Goal: Task Accomplishment & Management: Complete application form

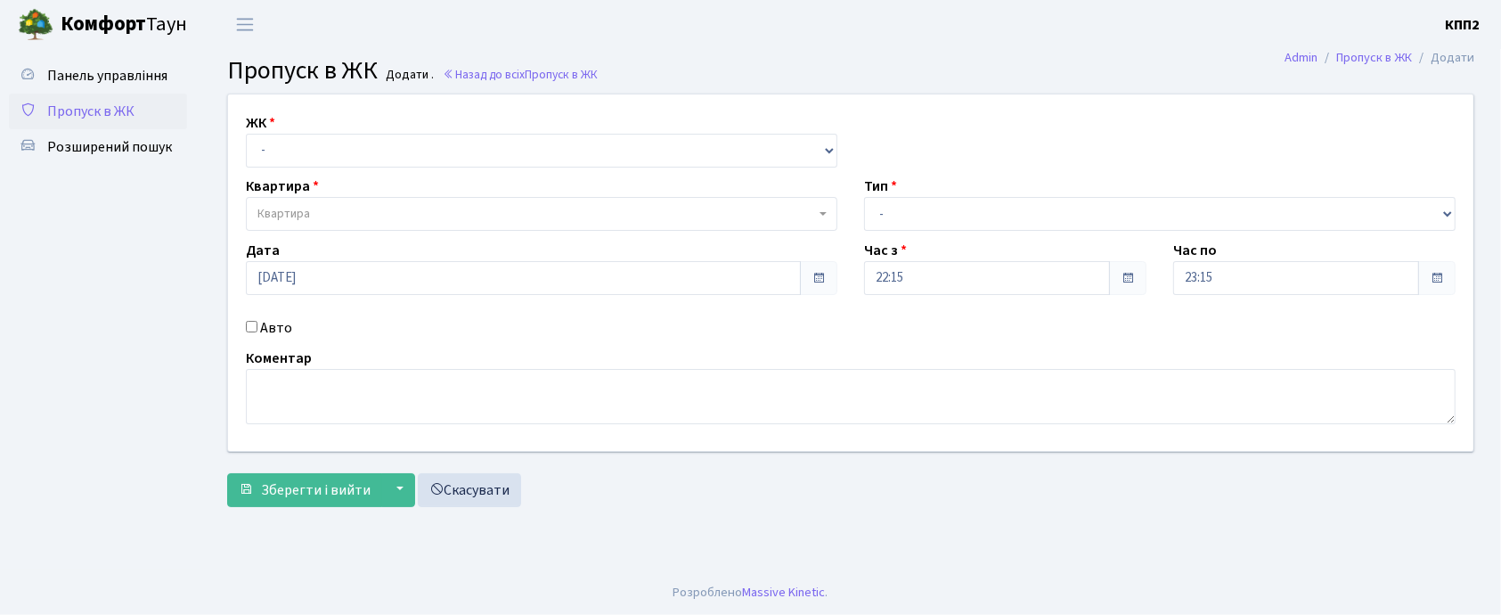
click at [246, 332] on div "Авто" at bounding box center [541, 327] width 618 height 21
click at [251, 322] on input "Авто" at bounding box center [252, 327] width 12 height 12
checkbox input "true"
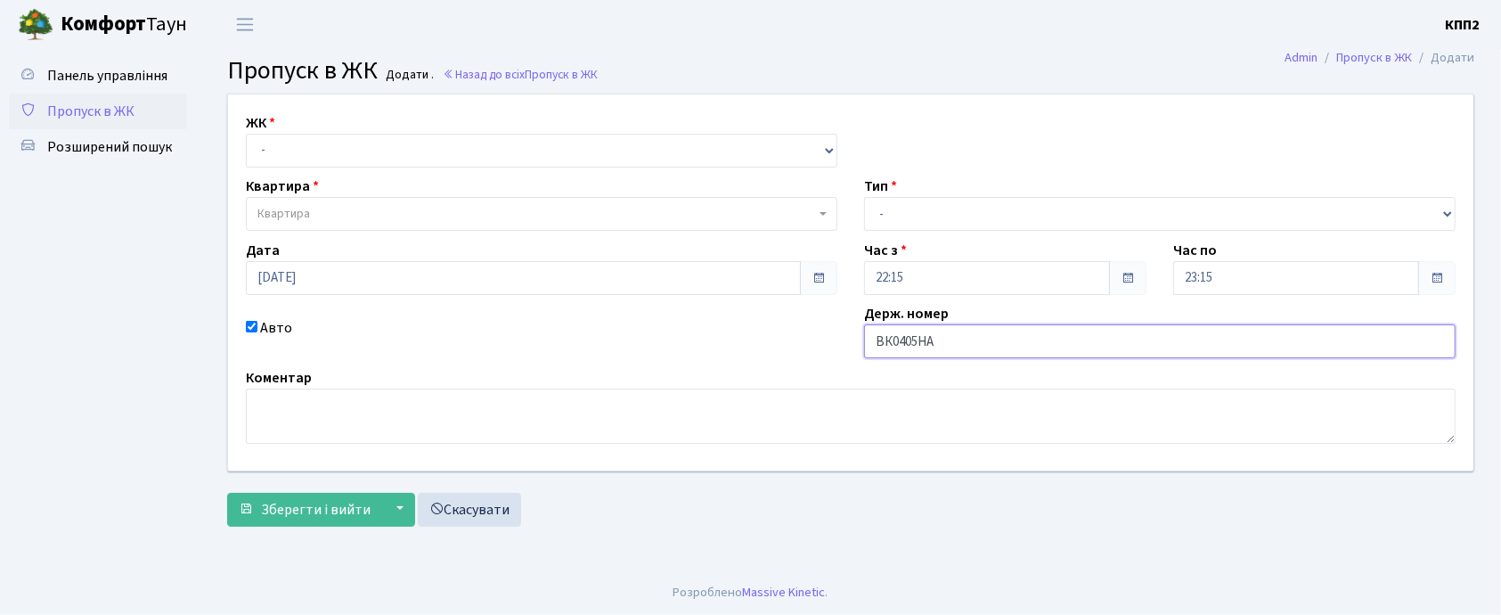
type input "ВК0405НА"
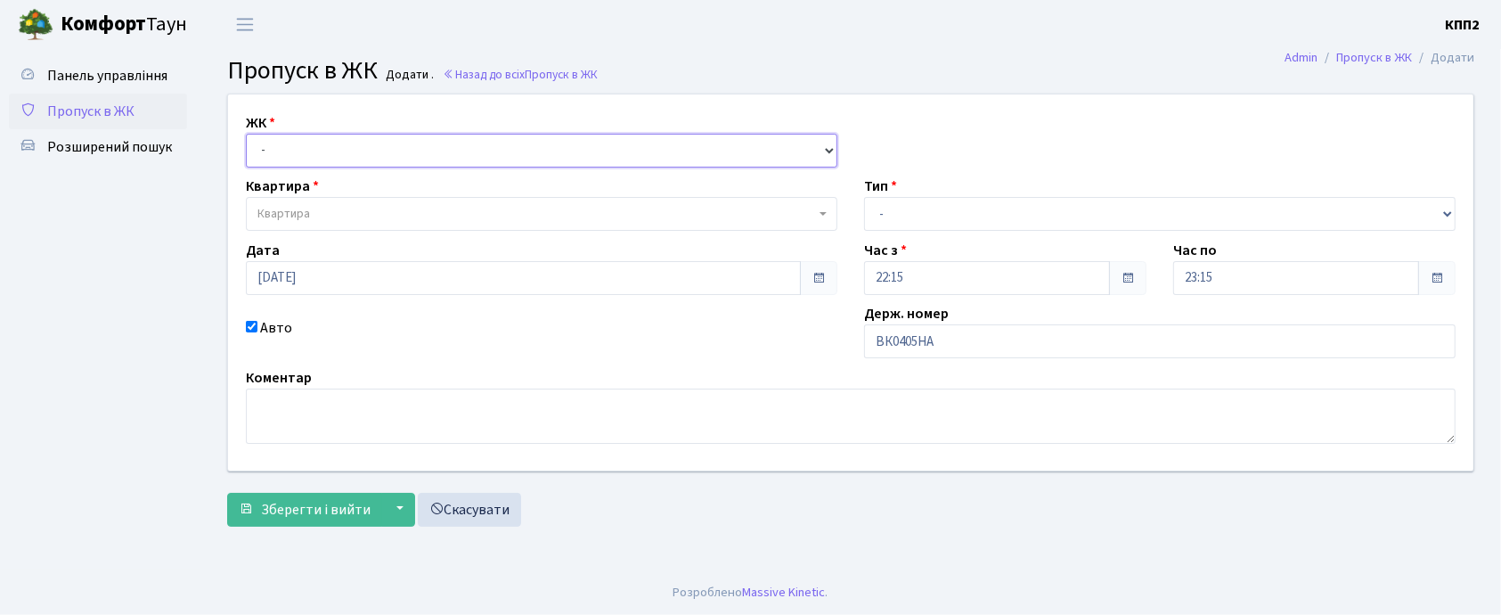
click at [358, 158] on select "- КТ, вул. Регенераторна, 4 КТ2, просп. Соборності, 17 КТ3, вул. Березнева, 16 …" at bounding box center [541, 151] width 591 height 34
select select "271"
click at [246, 134] on select "- КТ, вул. Регенераторна, 4 КТ2, просп. Соборності, 17 КТ3, вул. Березнева, 16 …" at bounding box center [541, 151] width 591 height 34
select select
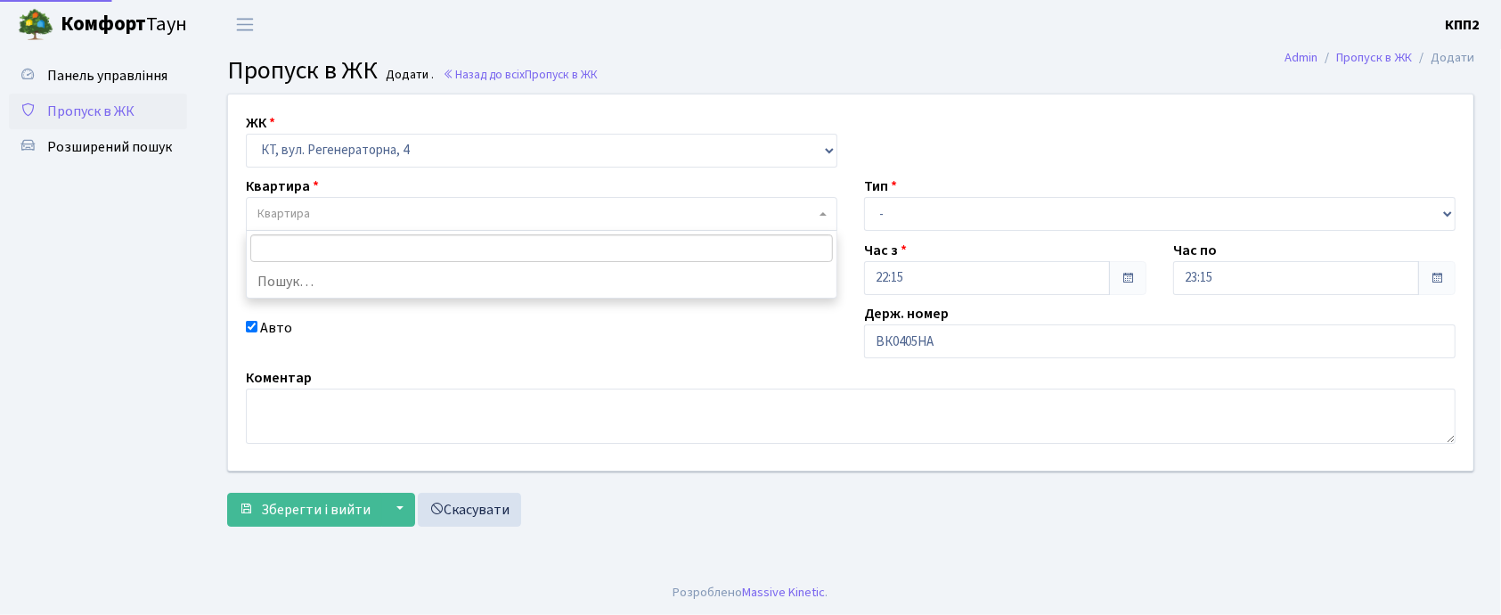
click at [365, 222] on span "Квартира" at bounding box center [536, 214] width 558 height 18
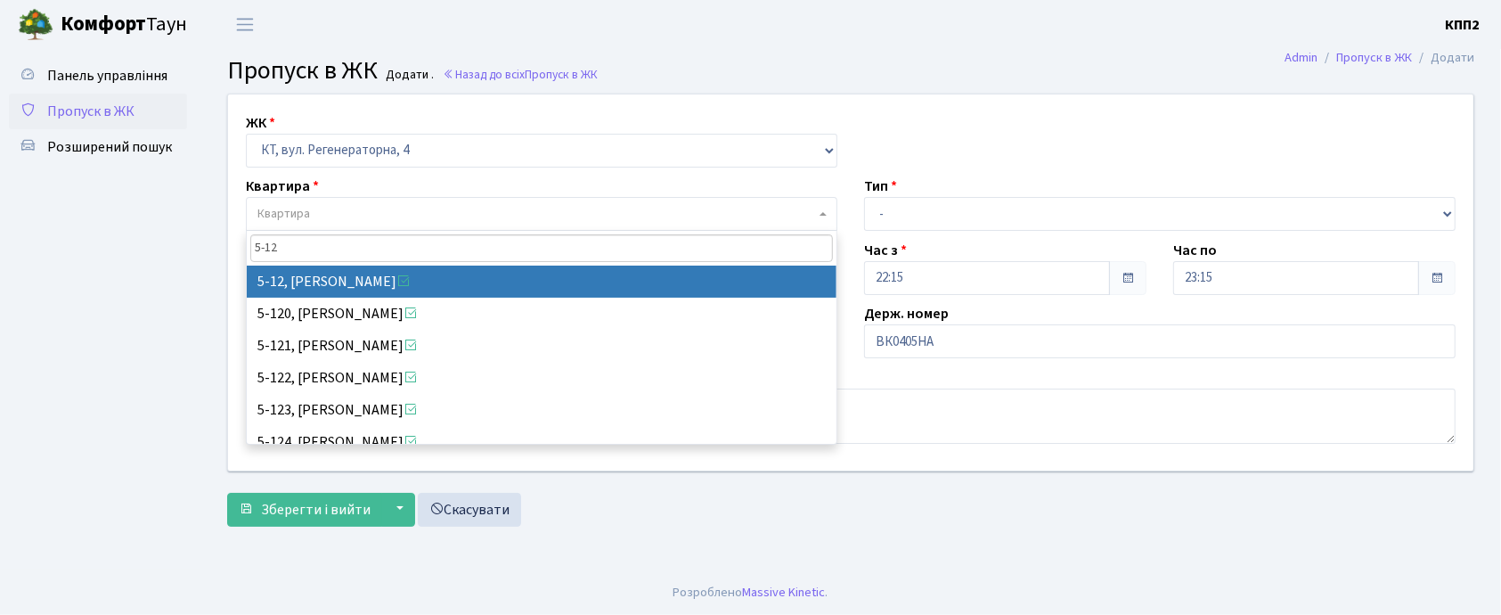
type input "5-12"
select select "2504"
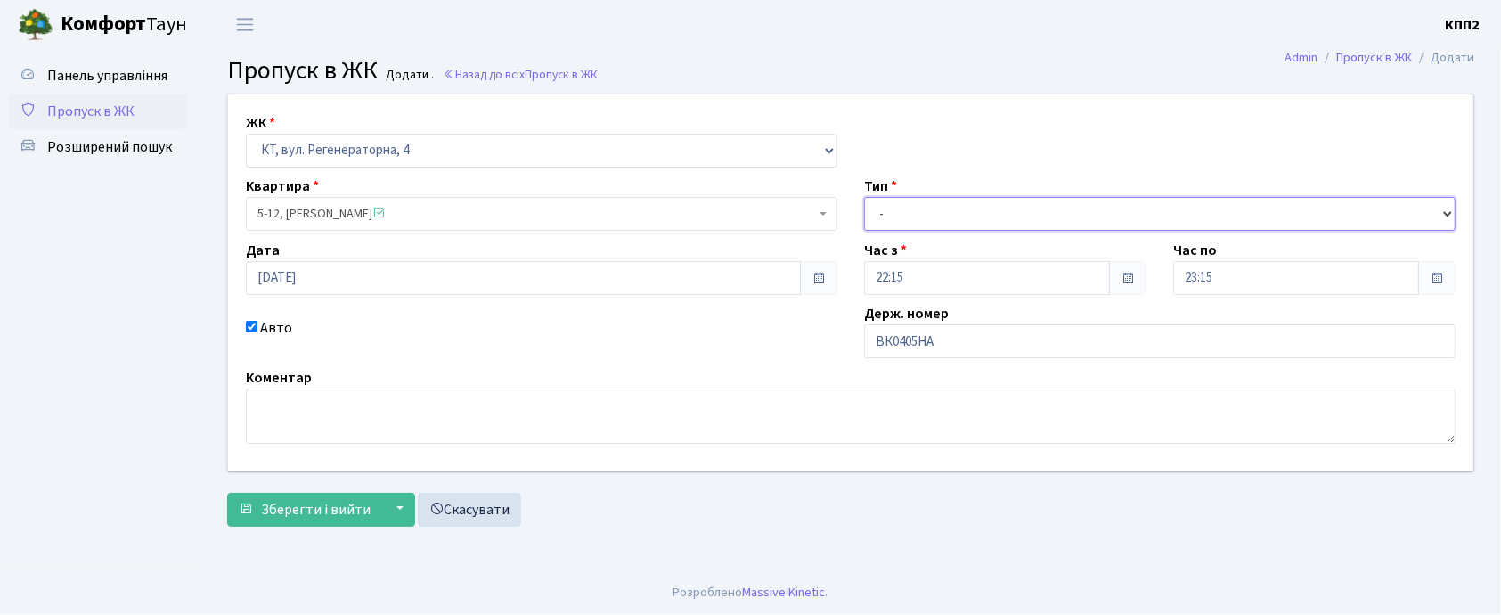
click at [940, 212] on select "- Доставка Таксі Гості Сервіс" at bounding box center [1159, 214] width 591 height 34
select select "2"
click at [864, 197] on select "- Доставка Таксі Гості Сервіс" at bounding box center [1159, 214] width 591 height 34
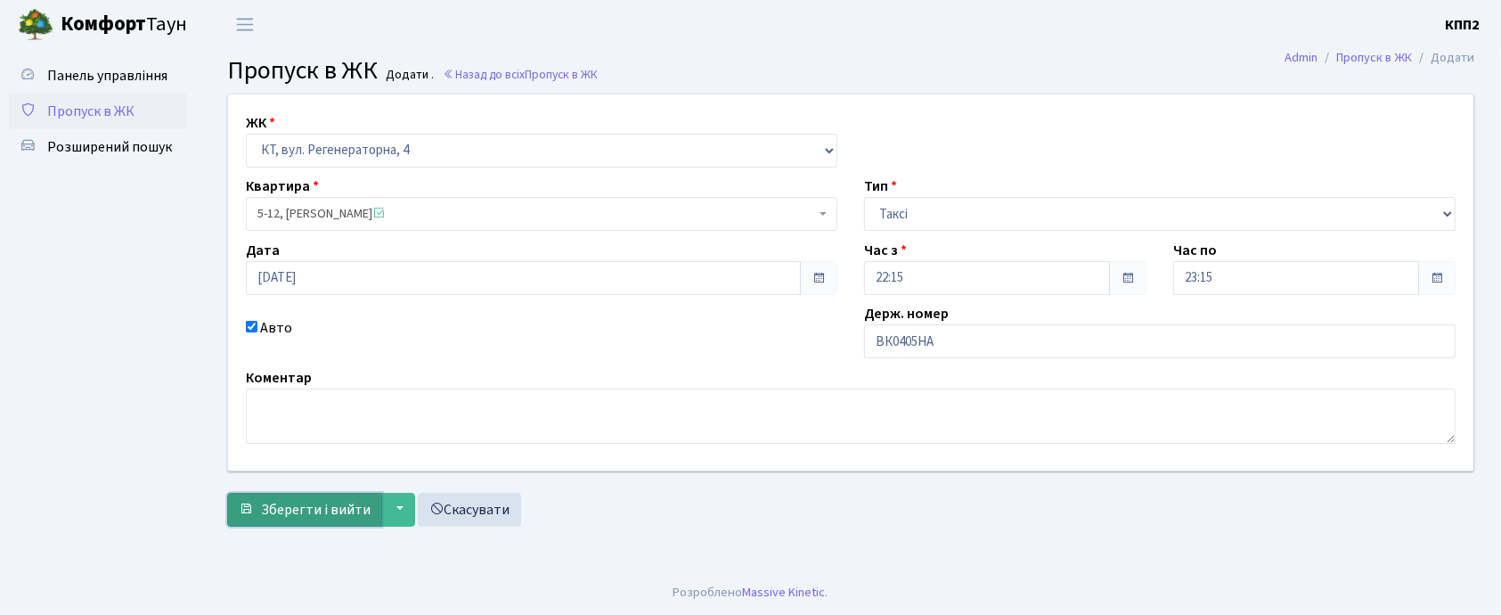
click at [333, 524] on button "Зберегти і вийти" at bounding box center [304, 509] width 155 height 34
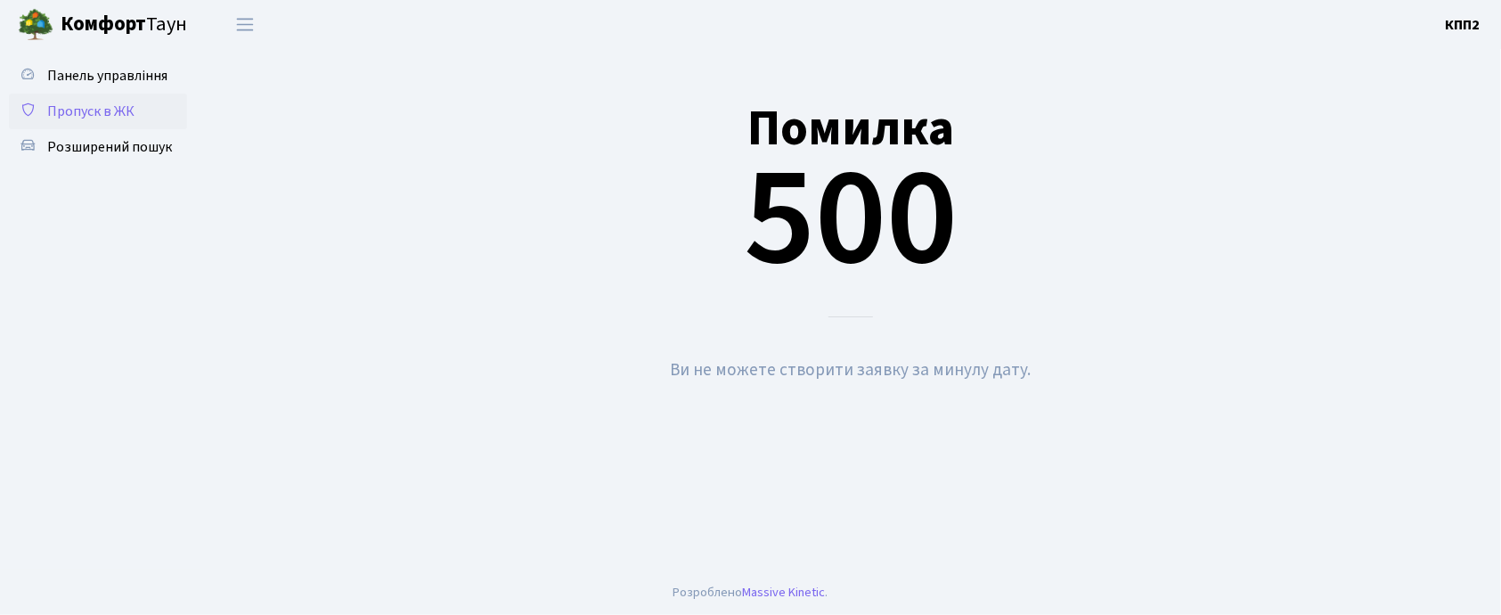
click at [94, 104] on span "Пропуск в ЖК" at bounding box center [90, 112] width 87 height 20
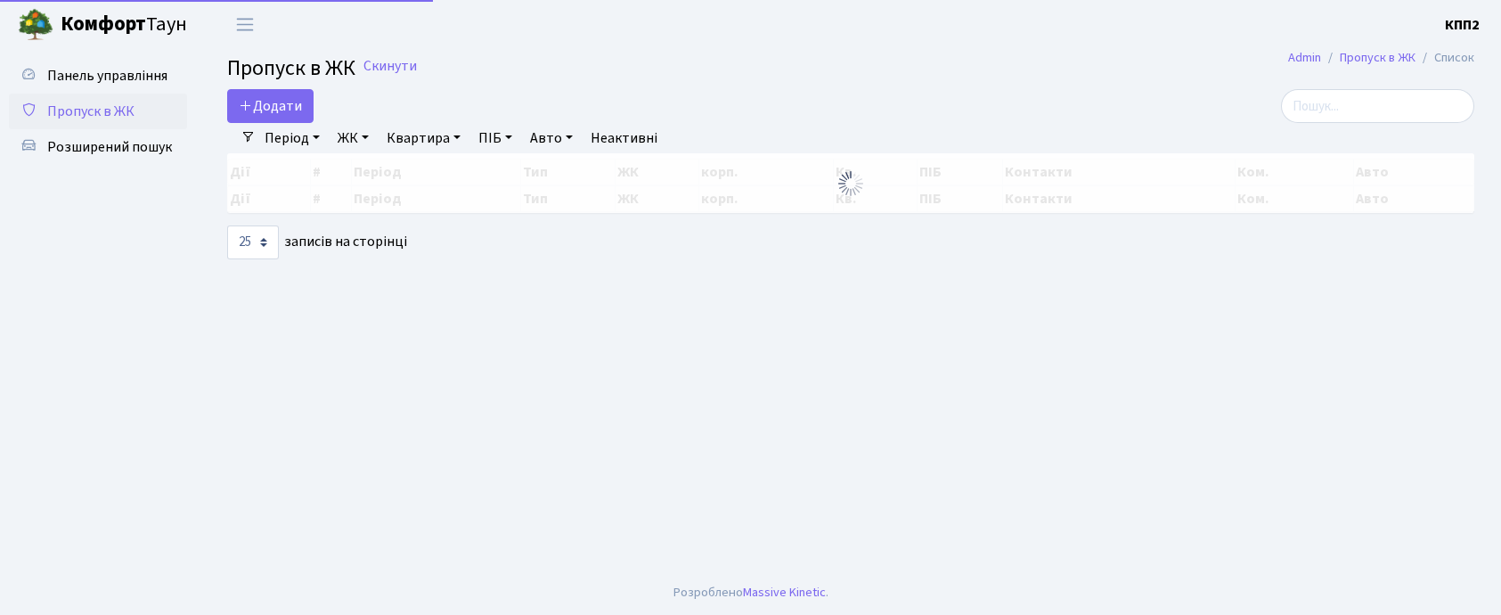
select select "25"
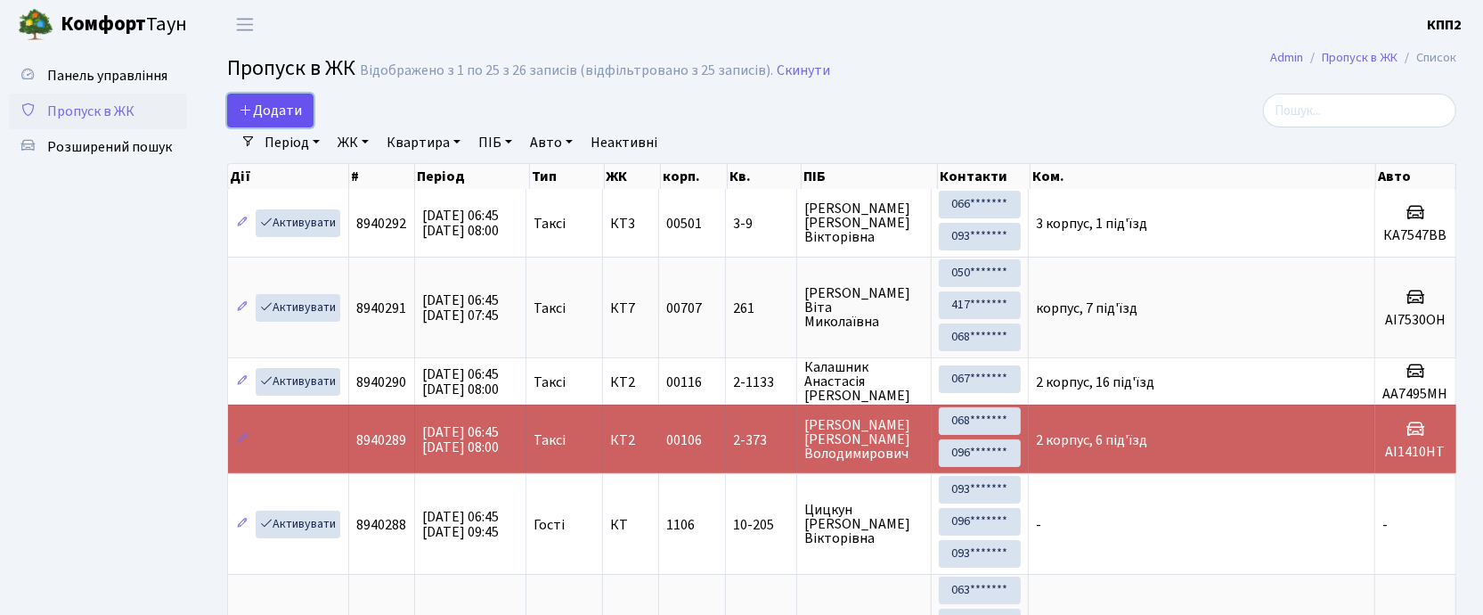
click at [279, 102] on span "Додати" at bounding box center [270, 111] width 63 height 20
